Goal: Navigation & Orientation: Find specific page/section

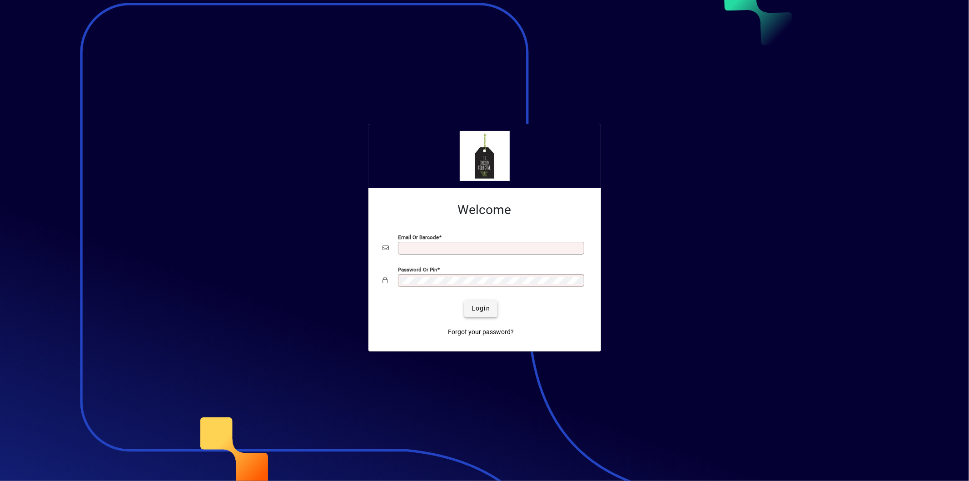
type input "**********"
click at [483, 310] on span "Login" at bounding box center [481, 309] width 19 height 10
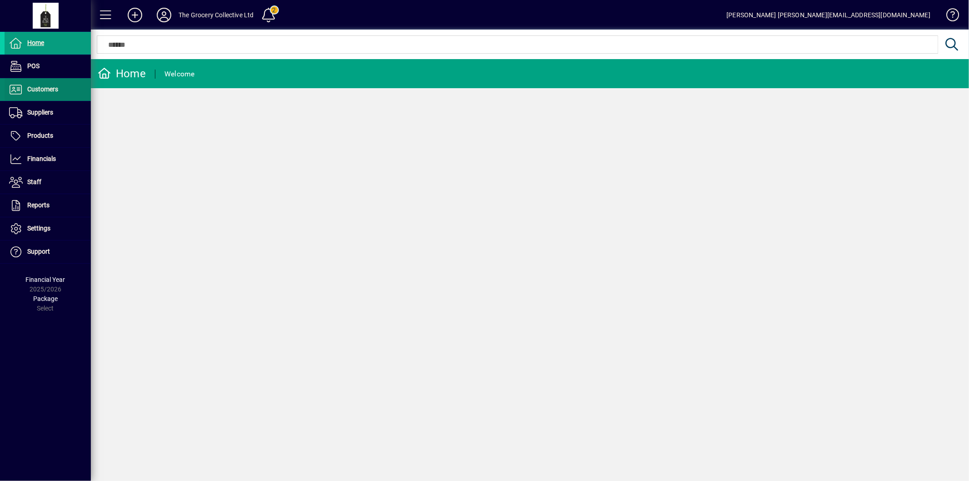
click at [61, 88] on span at bounding box center [48, 90] width 86 height 22
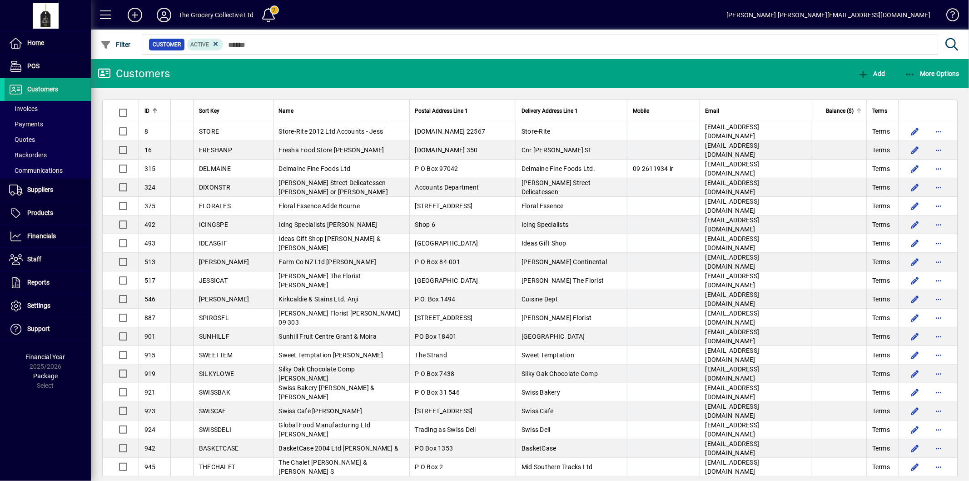
click at [832, 112] on span "Balance ($)" at bounding box center [840, 111] width 28 height 10
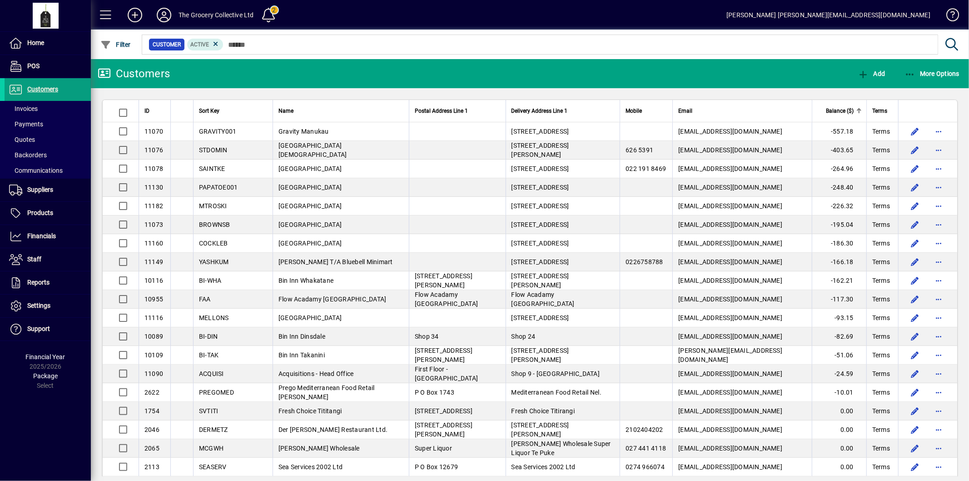
click at [832, 110] on span "Balance ($)" at bounding box center [840, 111] width 28 height 10
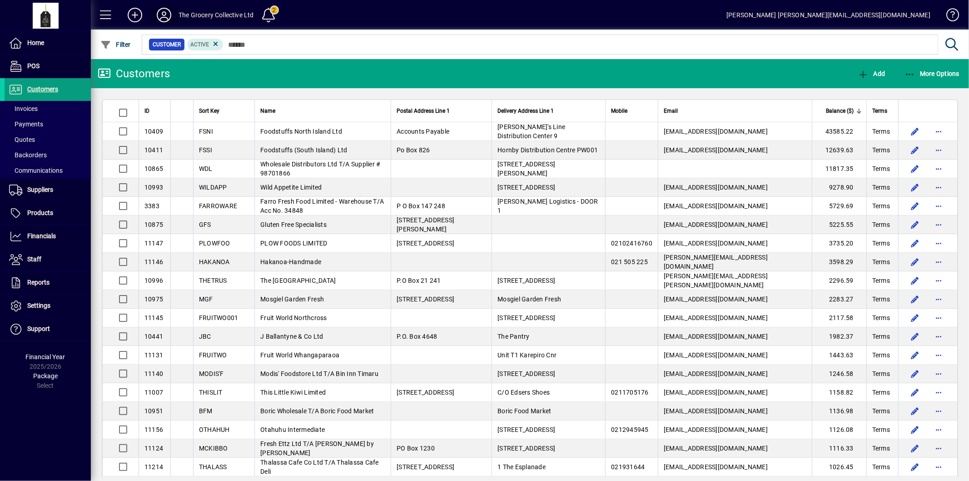
click at [165, 15] on icon at bounding box center [164, 15] width 18 height 15
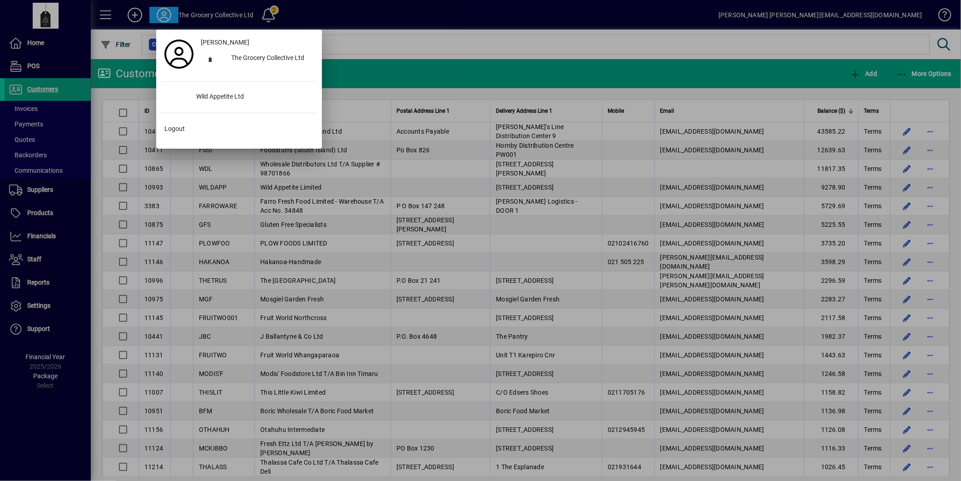
click at [358, 100] on div at bounding box center [480, 240] width 961 height 481
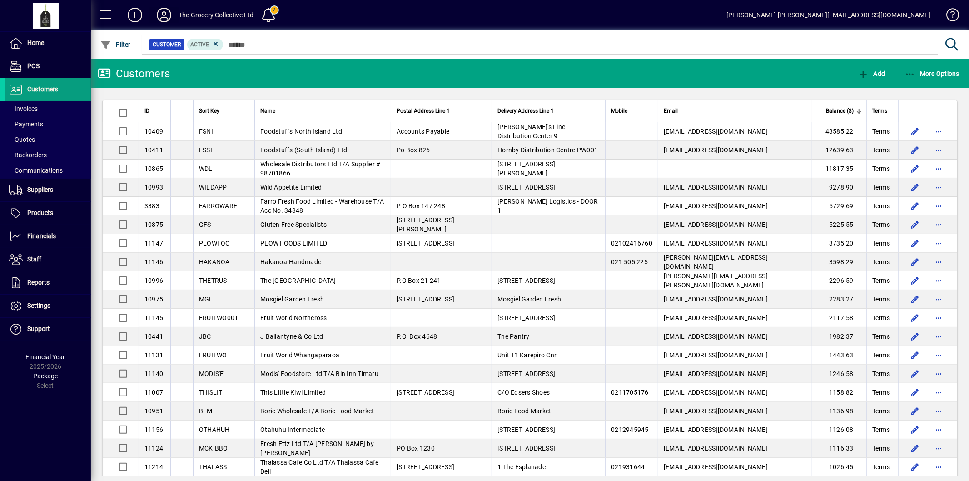
click at [170, 14] on icon at bounding box center [164, 15] width 18 height 15
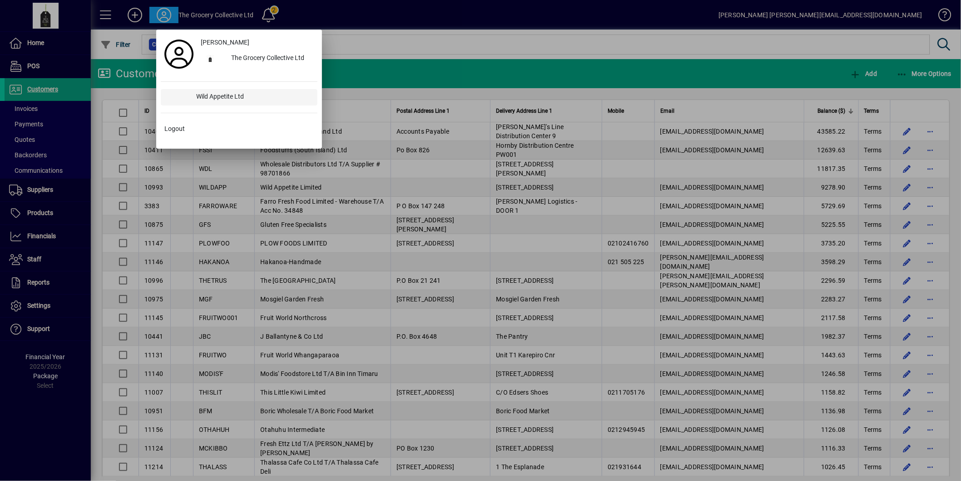
click at [224, 96] on div "Wild Appetite Ltd" at bounding box center [253, 97] width 129 height 16
